Goal: Information Seeking & Learning: Learn about a topic

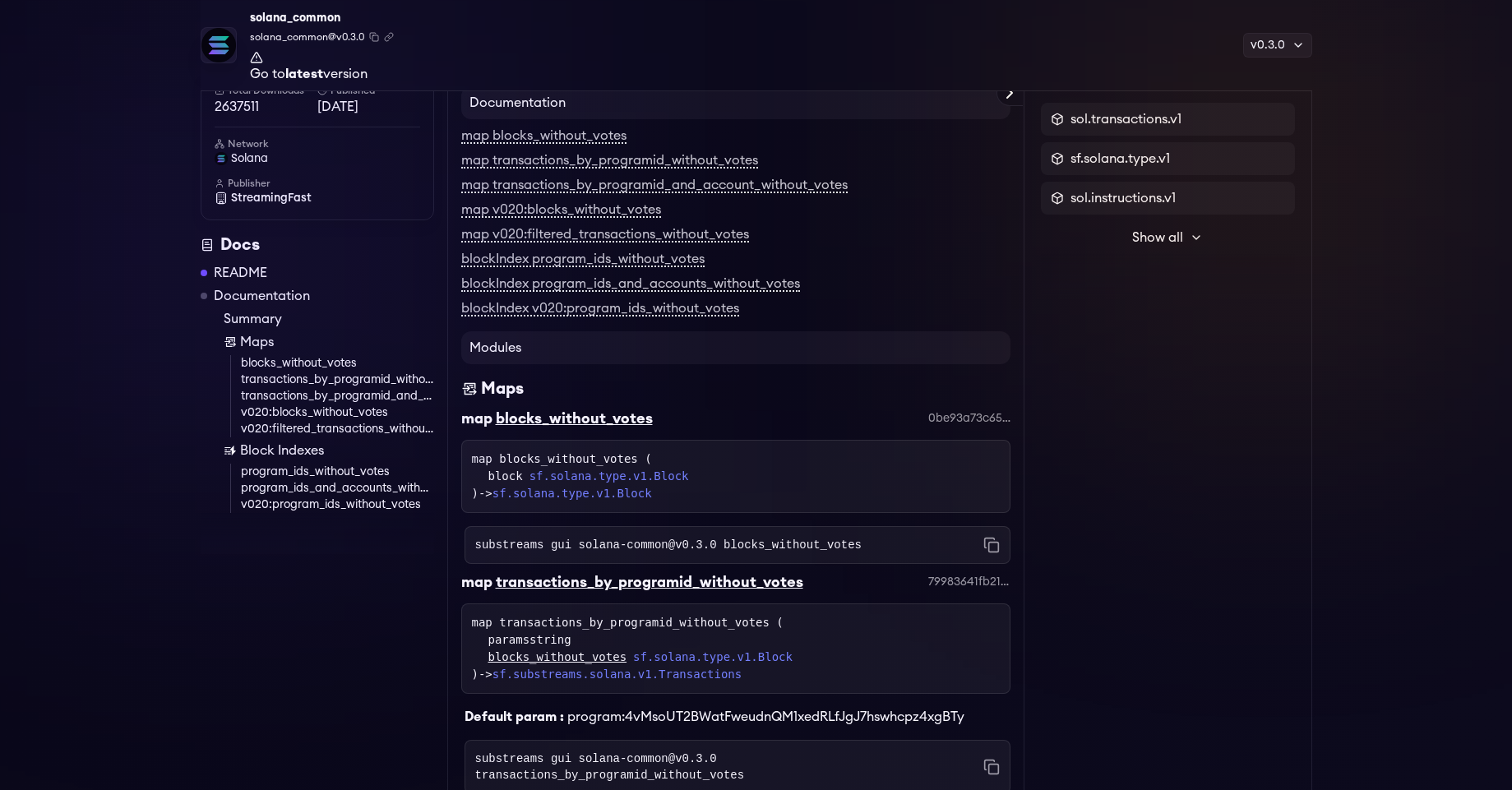
scroll to position [4498, 0]
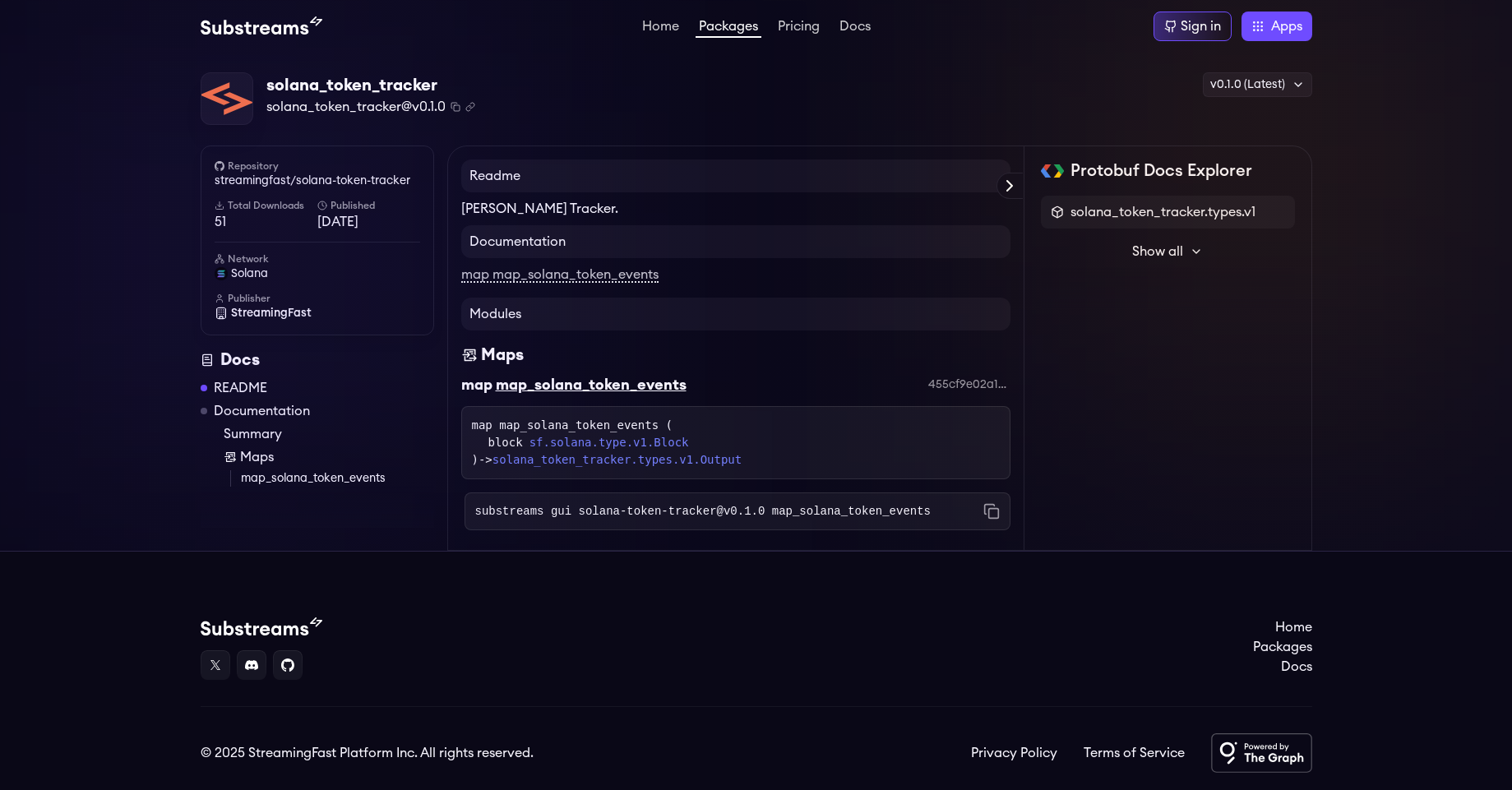
click at [416, 751] on div "© 2025 StreamingFast Platform Inc. All rights reserved." at bounding box center [367, 753] width 333 height 20
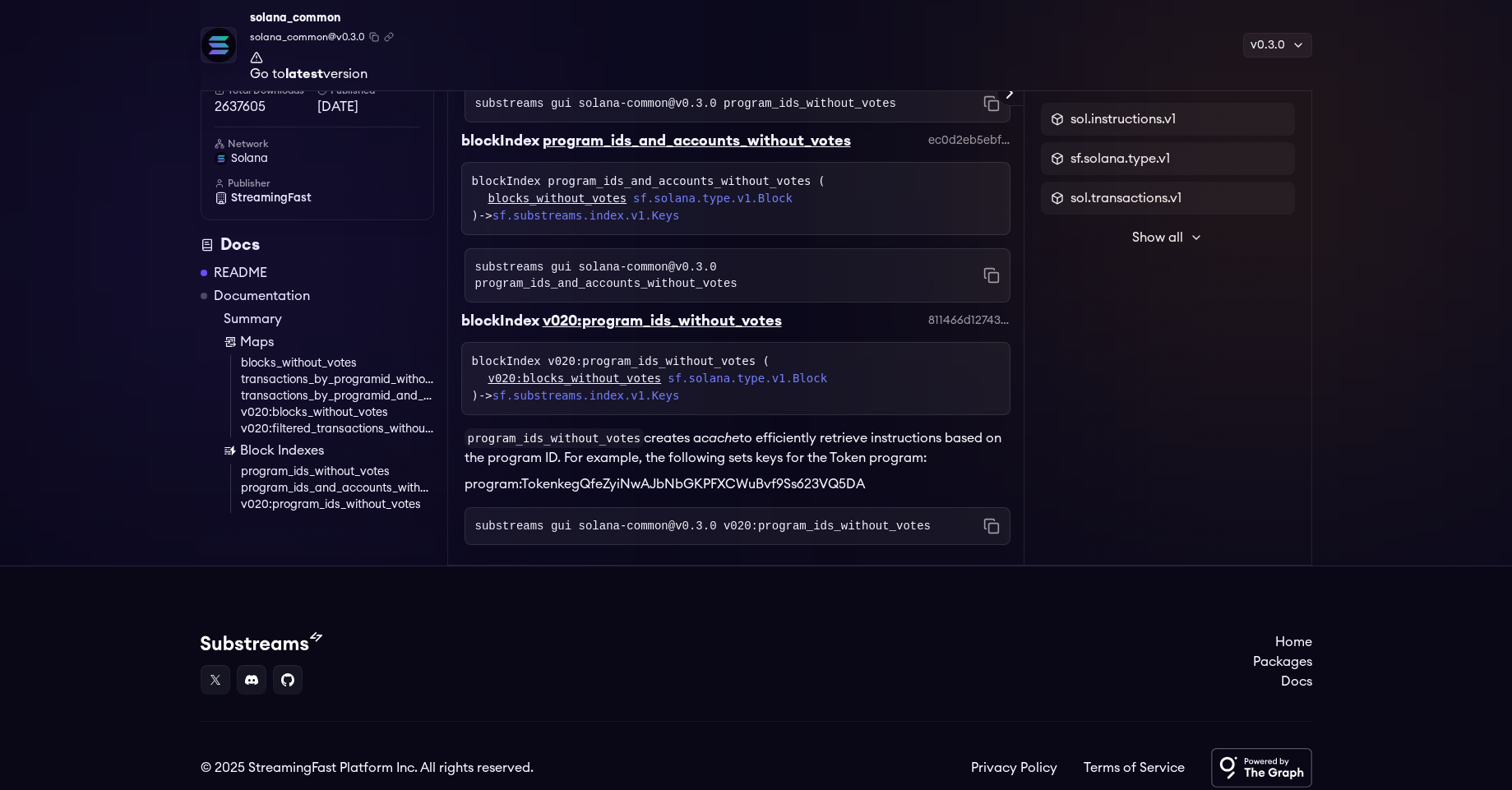
scroll to position [4324, 0]
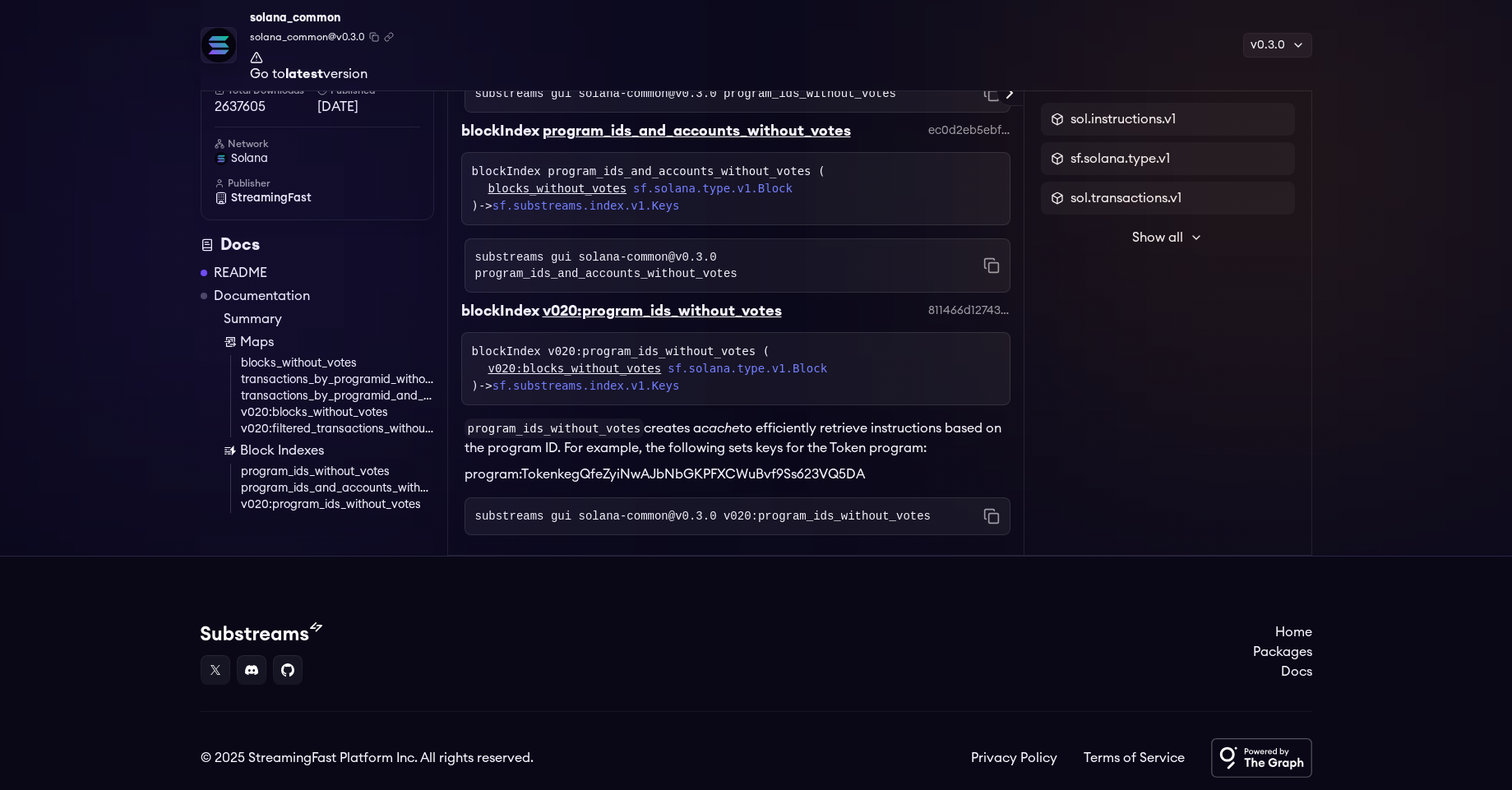
click at [1190, 239] on icon at bounding box center [1197, 238] width 13 height 13
